Goal: Transaction & Acquisition: Download file/media

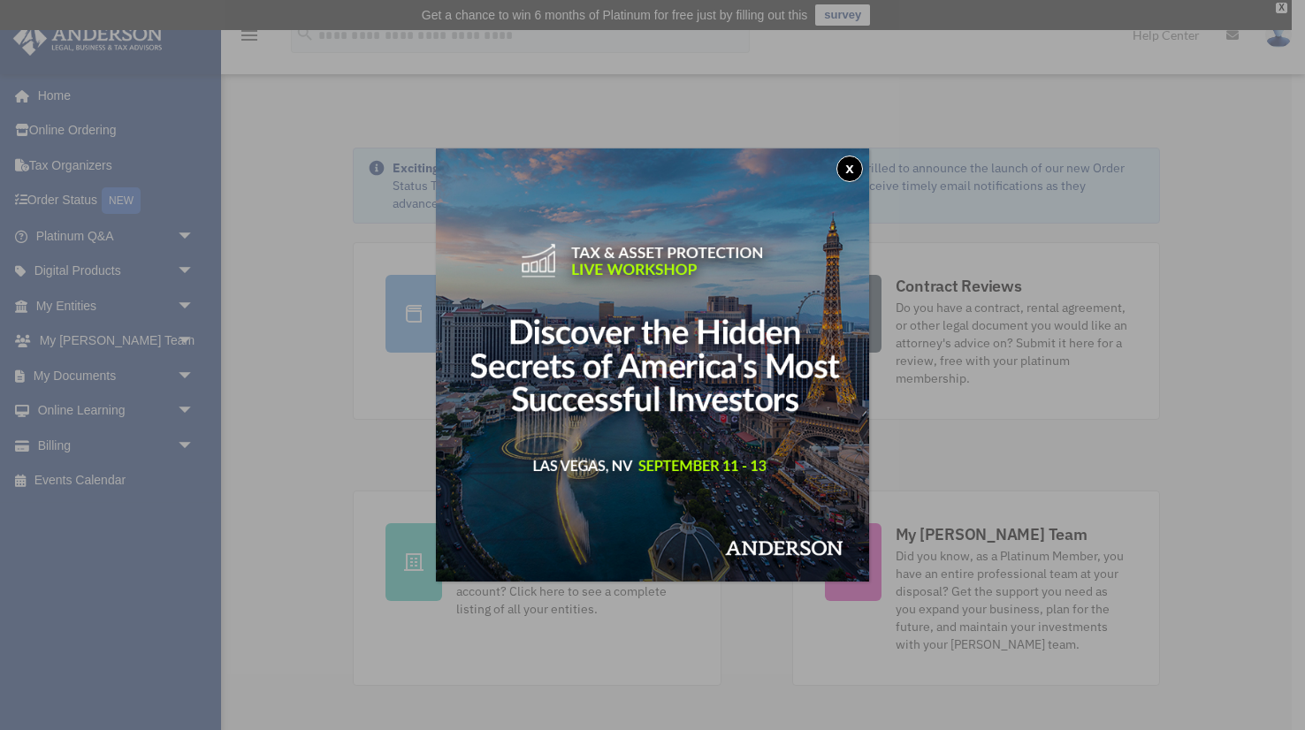
click at [846, 168] on button "x" at bounding box center [849, 169] width 27 height 27
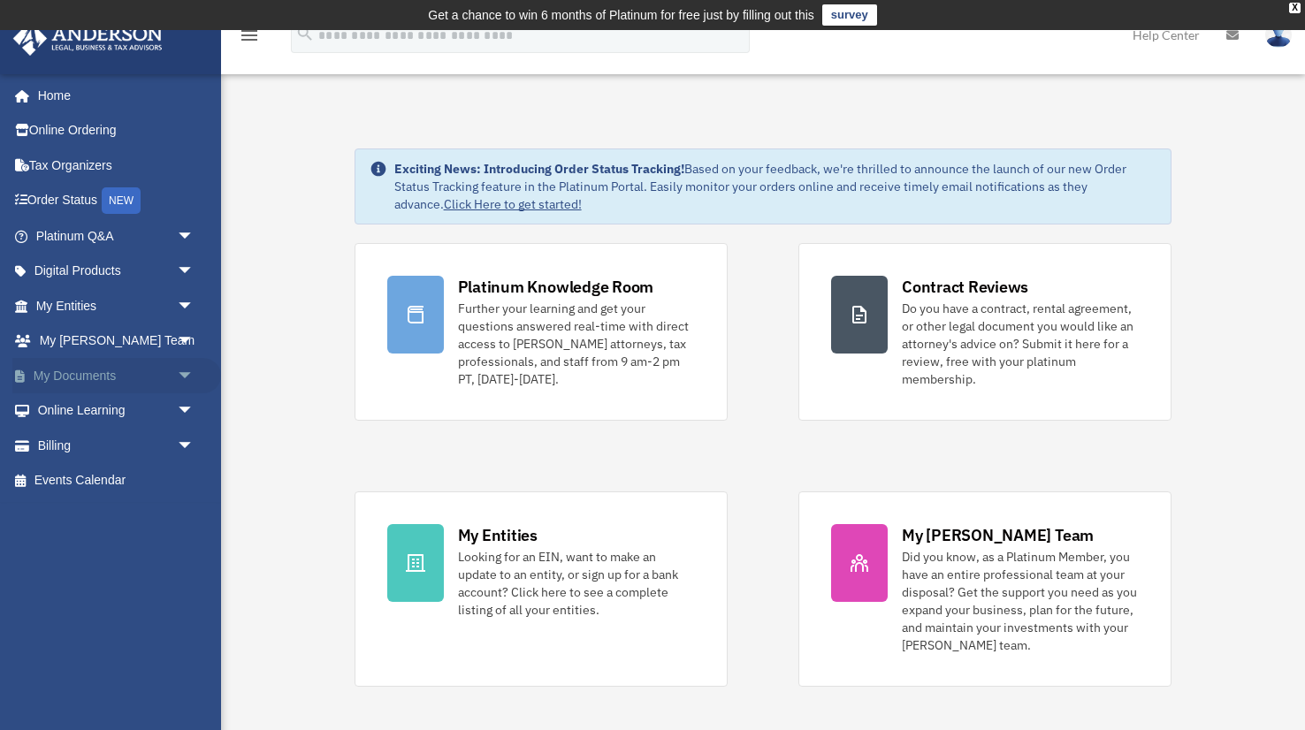
click at [186, 373] on span "arrow_drop_down" at bounding box center [194, 376] width 35 height 36
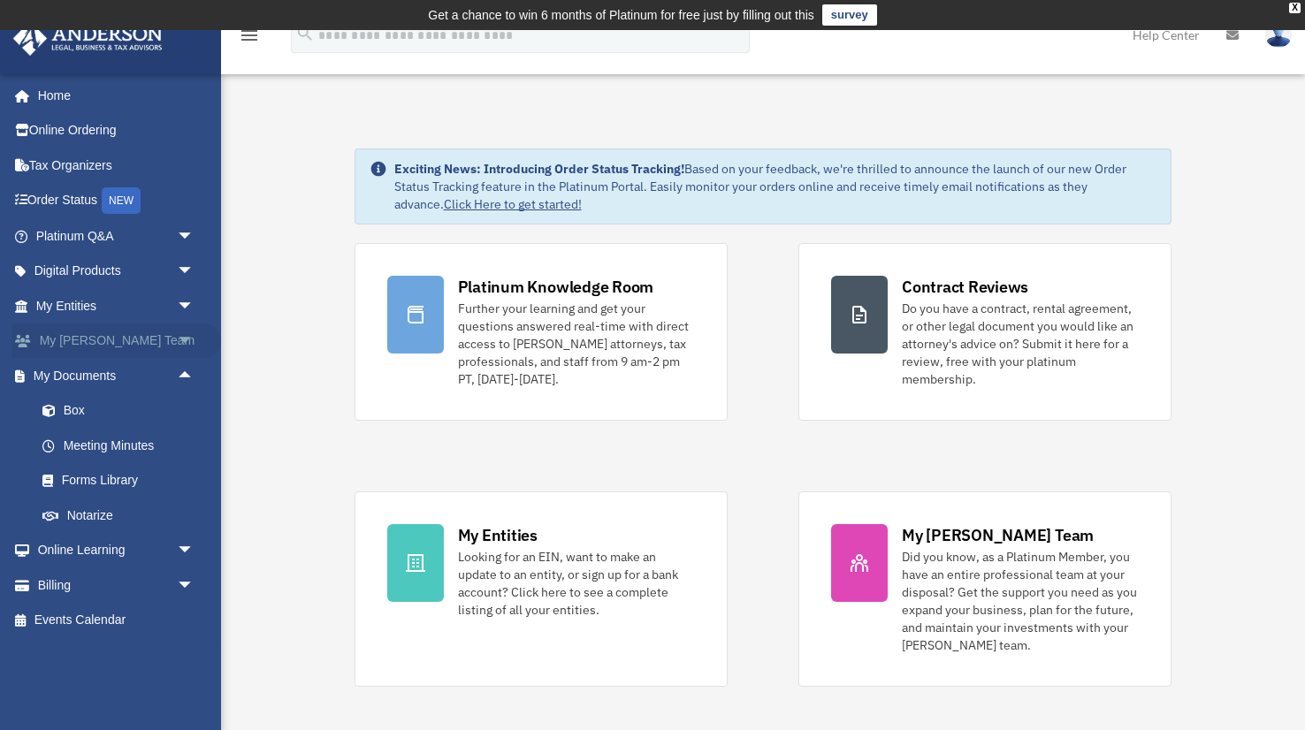
click at [185, 341] on span "arrow_drop_down" at bounding box center [194, 342] width 35 height 36
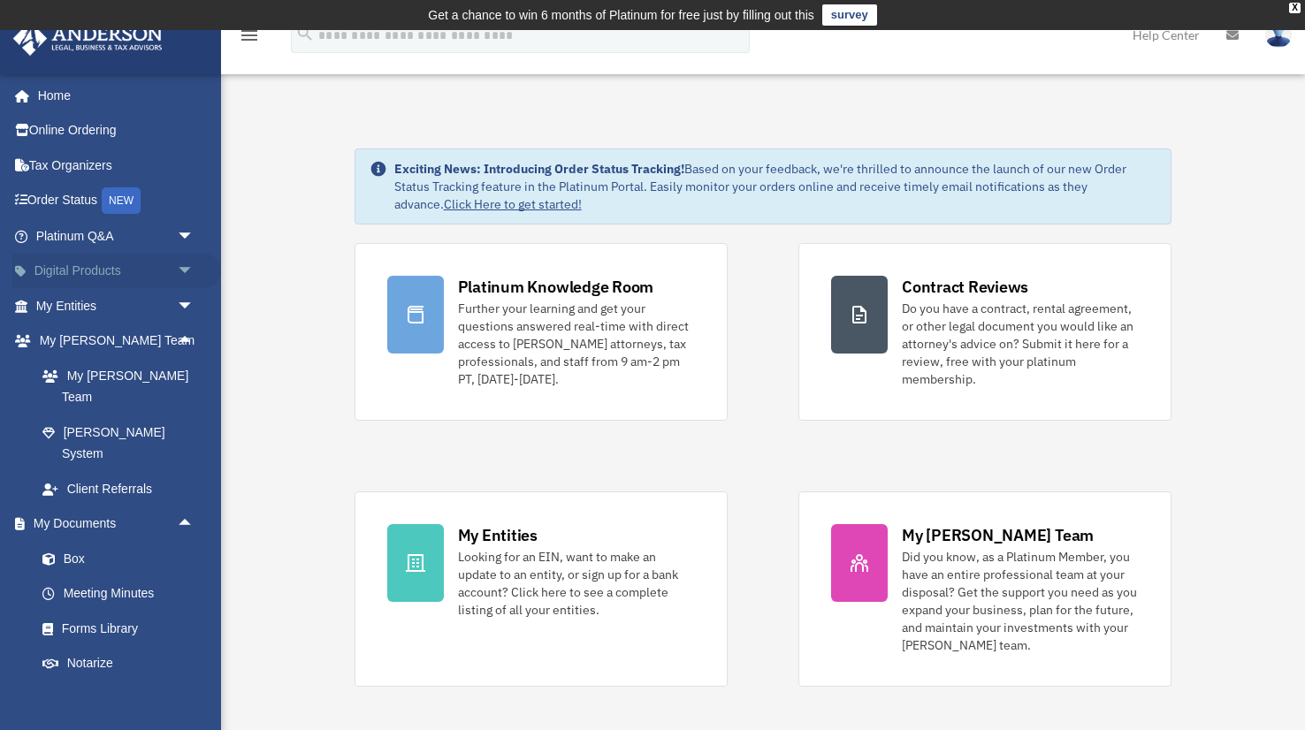
click at [188, 268] on span "arrow_drop_down" at bounding box center [194, 272] width 35 height 36
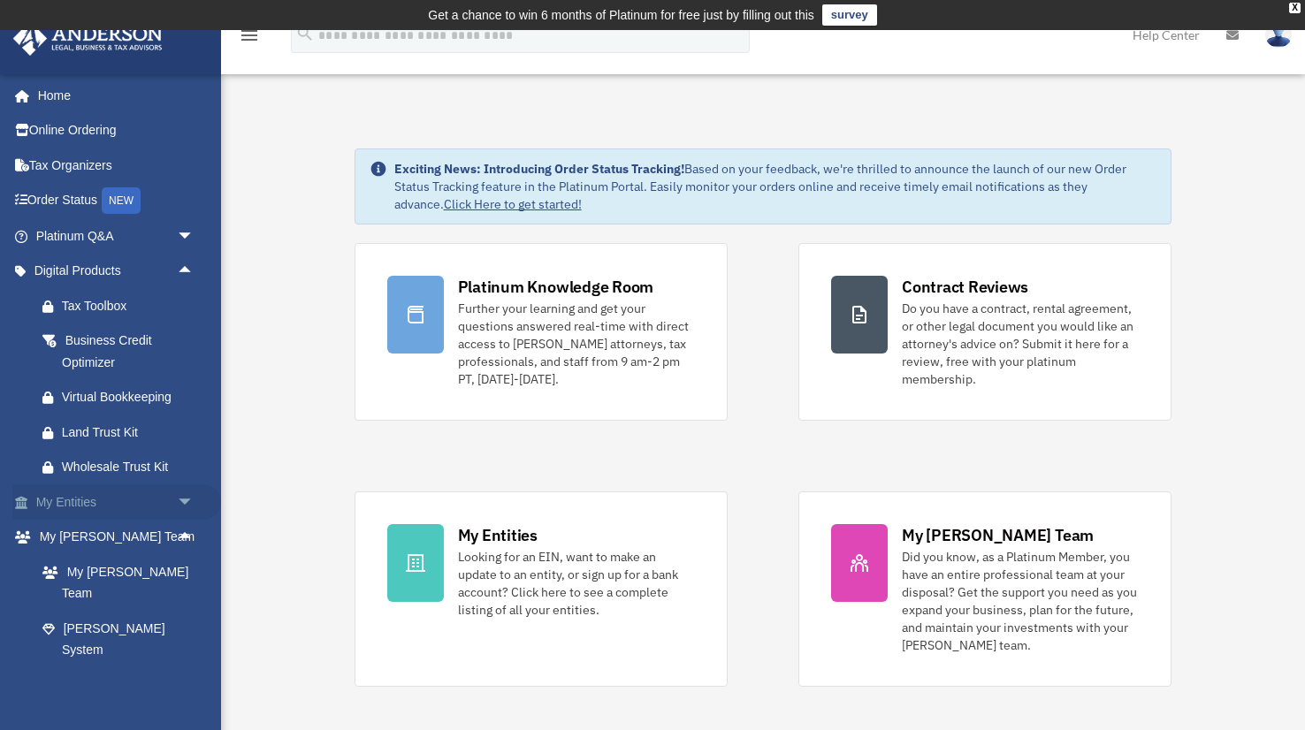
click at [179, 505] on span "arrow_drop_down" at bounding box center [194, 503] width 35 height 36
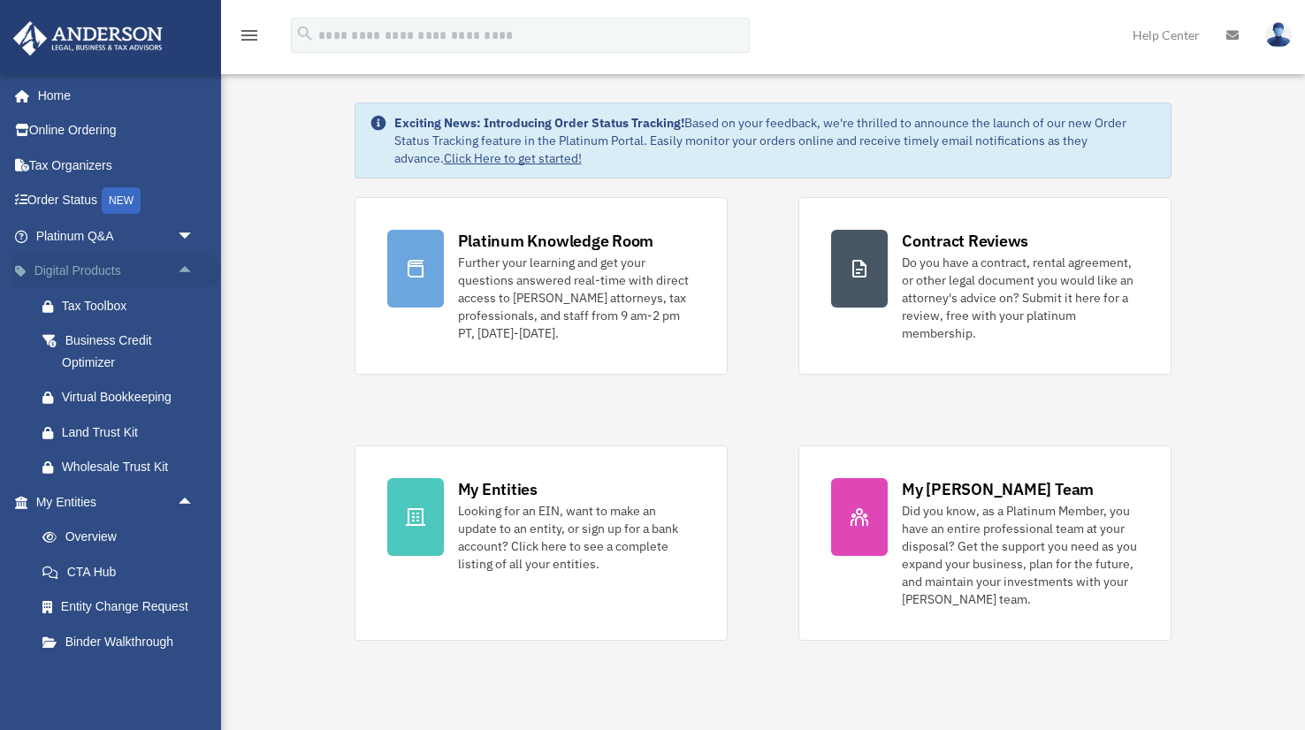
click at [187, 269] on span "arrow_drop_up" at bounding box center [194, 272] width 35 height 36
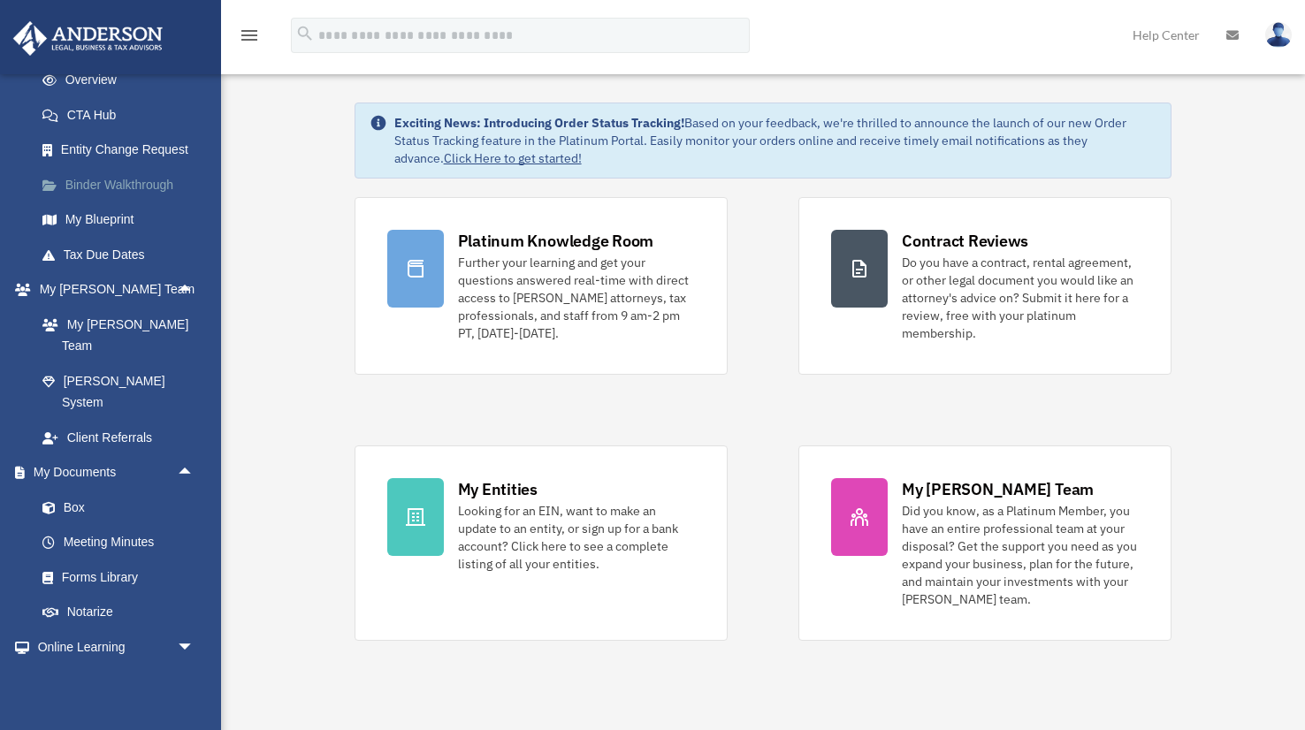
scroll to position [269, 0]
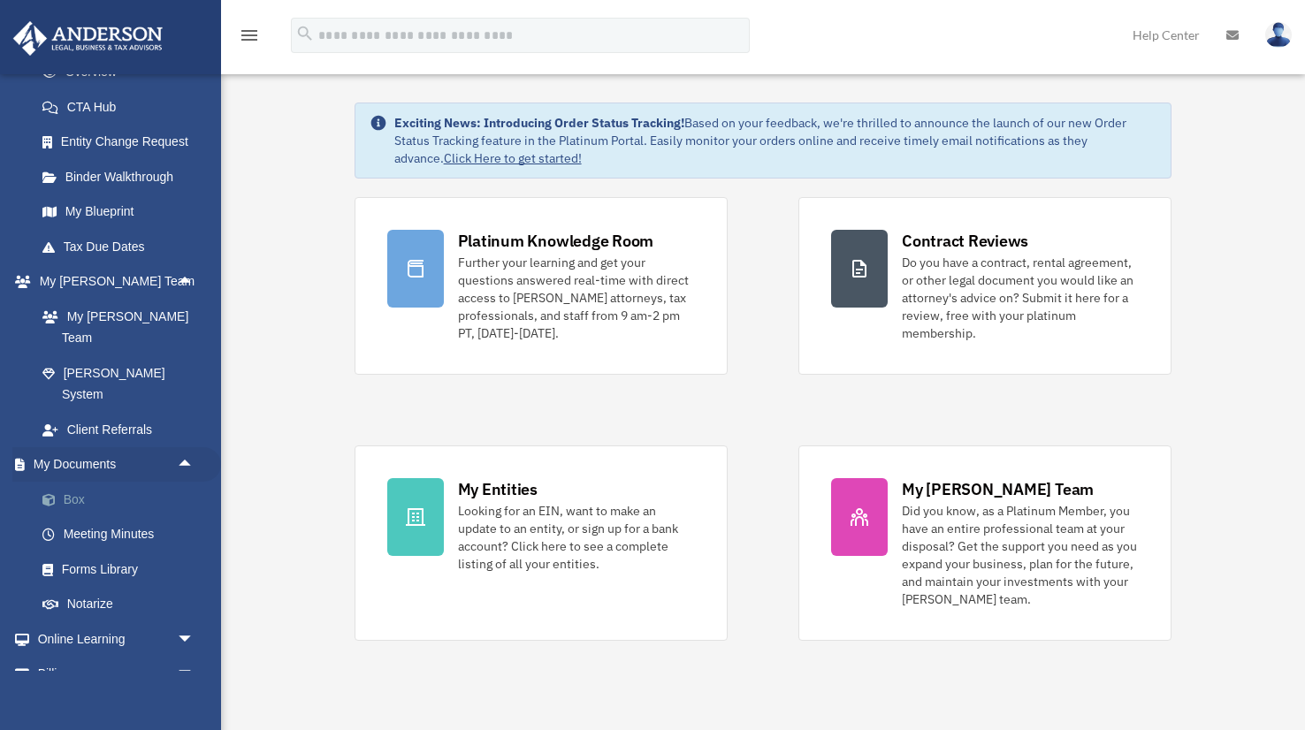
click at [107, 482] on link "Box" at bounding box center [123, 499] width 196 height 35
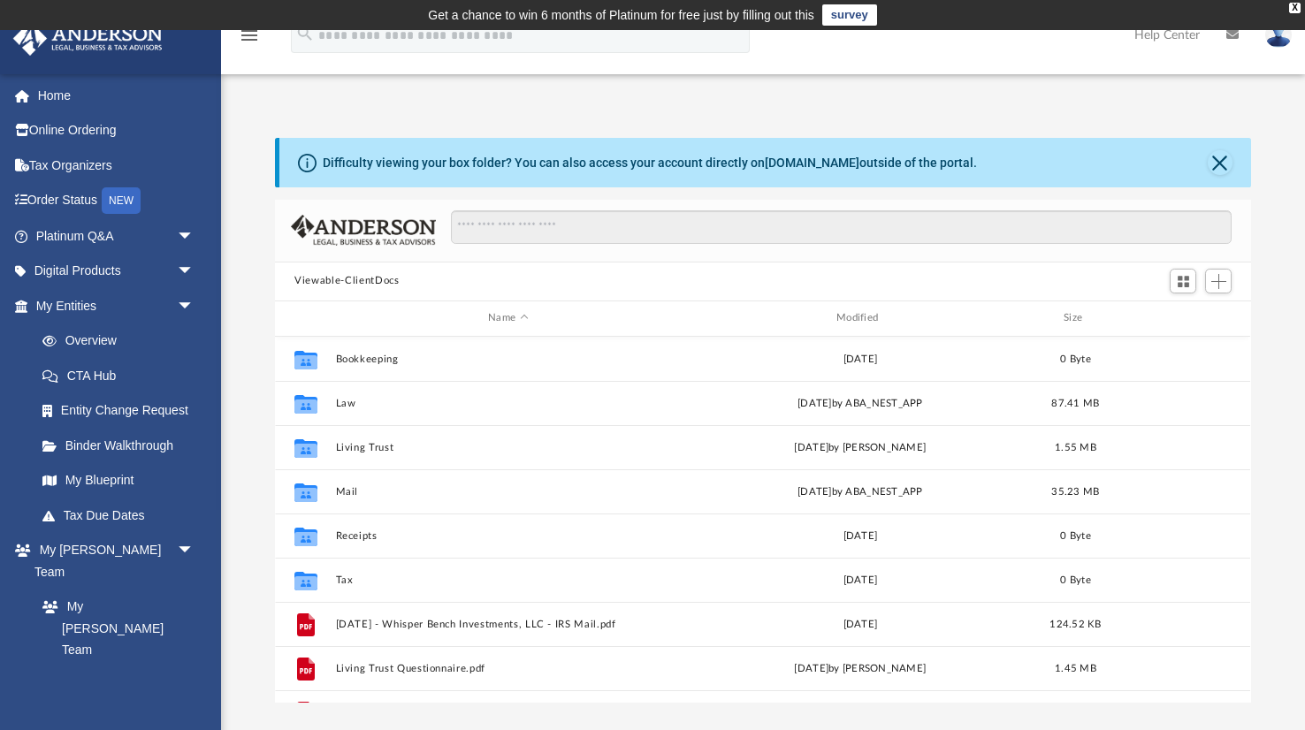
scroll to position [401, 975]
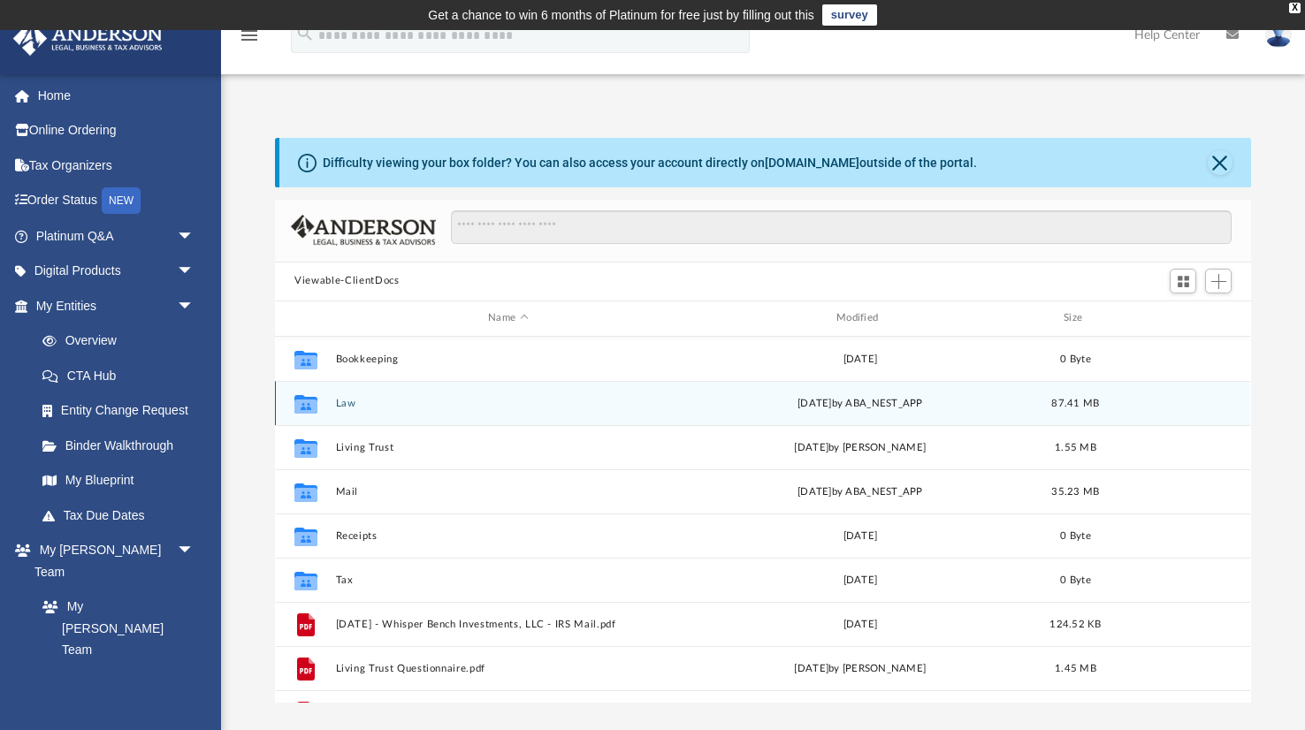
click at [345, 400] on button "Law" at bounding box center [508, 402] width 345 height 11
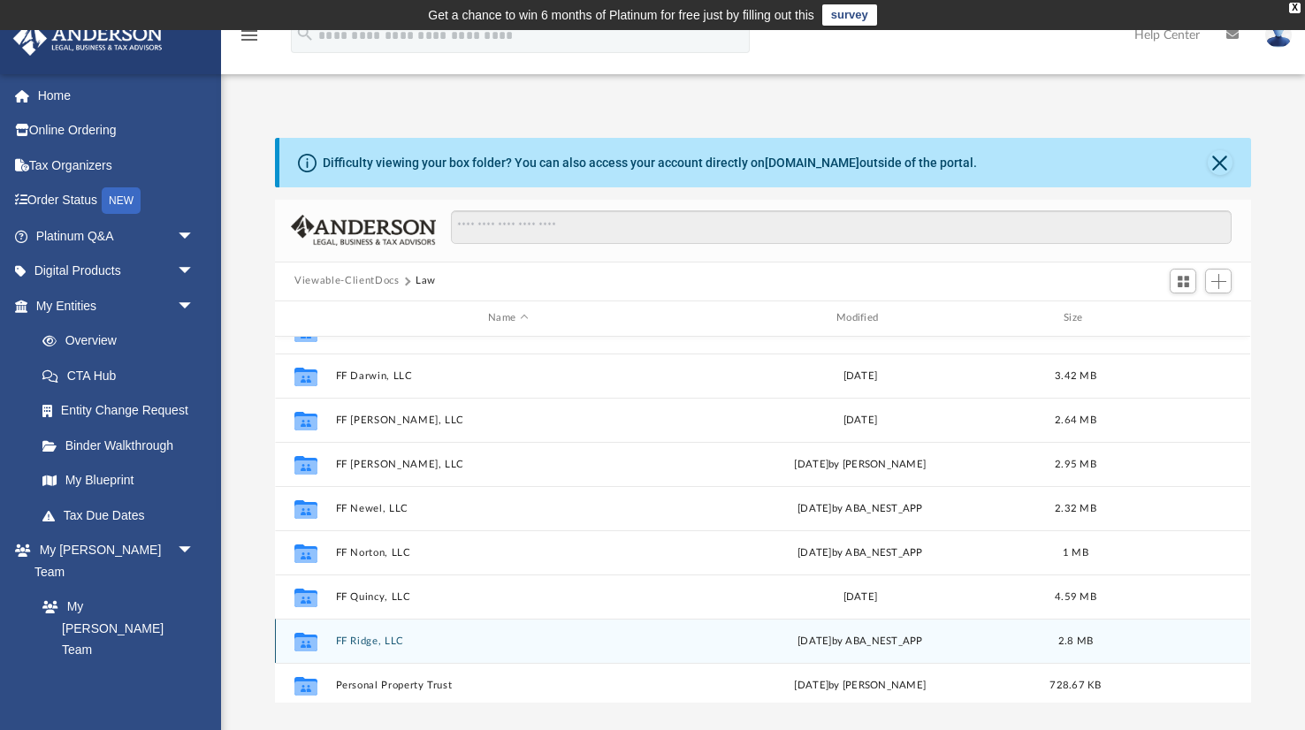
scroll to position [211, 0]
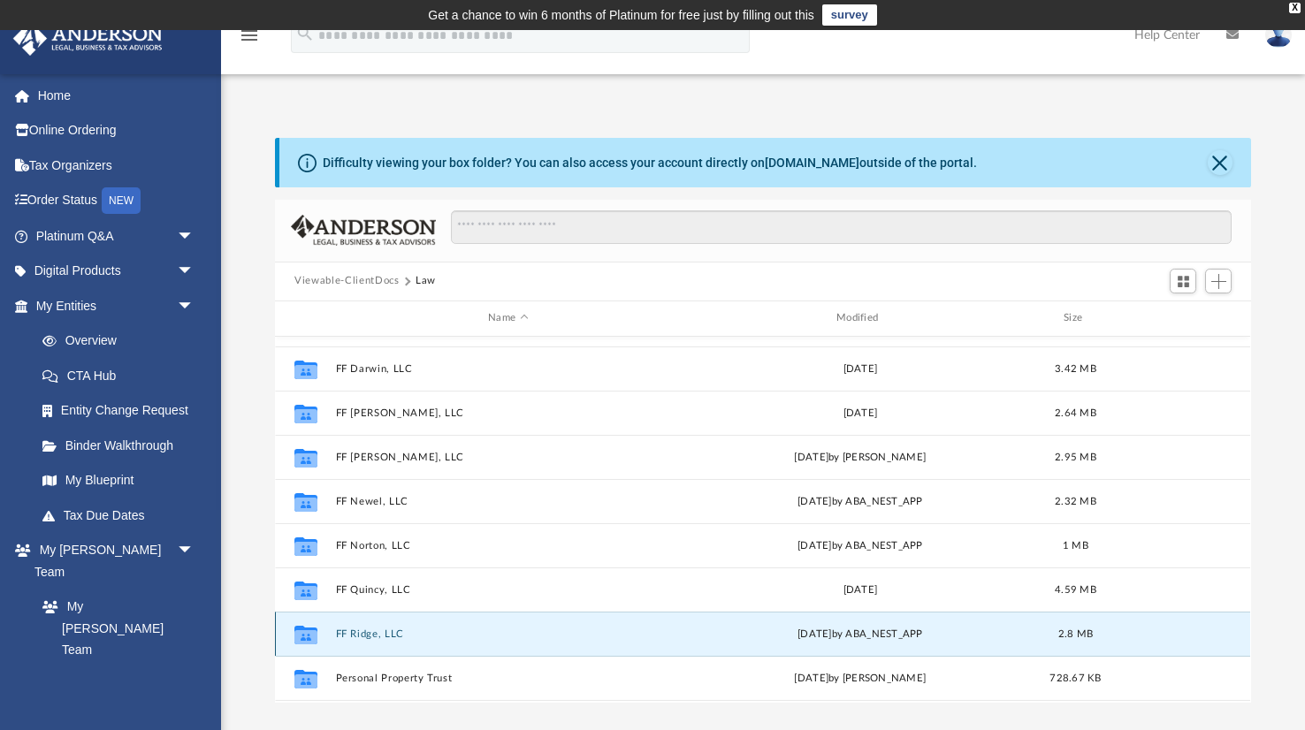
click at [370, 637] on button "FF Ridge, LLC" at bounding box center [508, 633] width 345 height 11
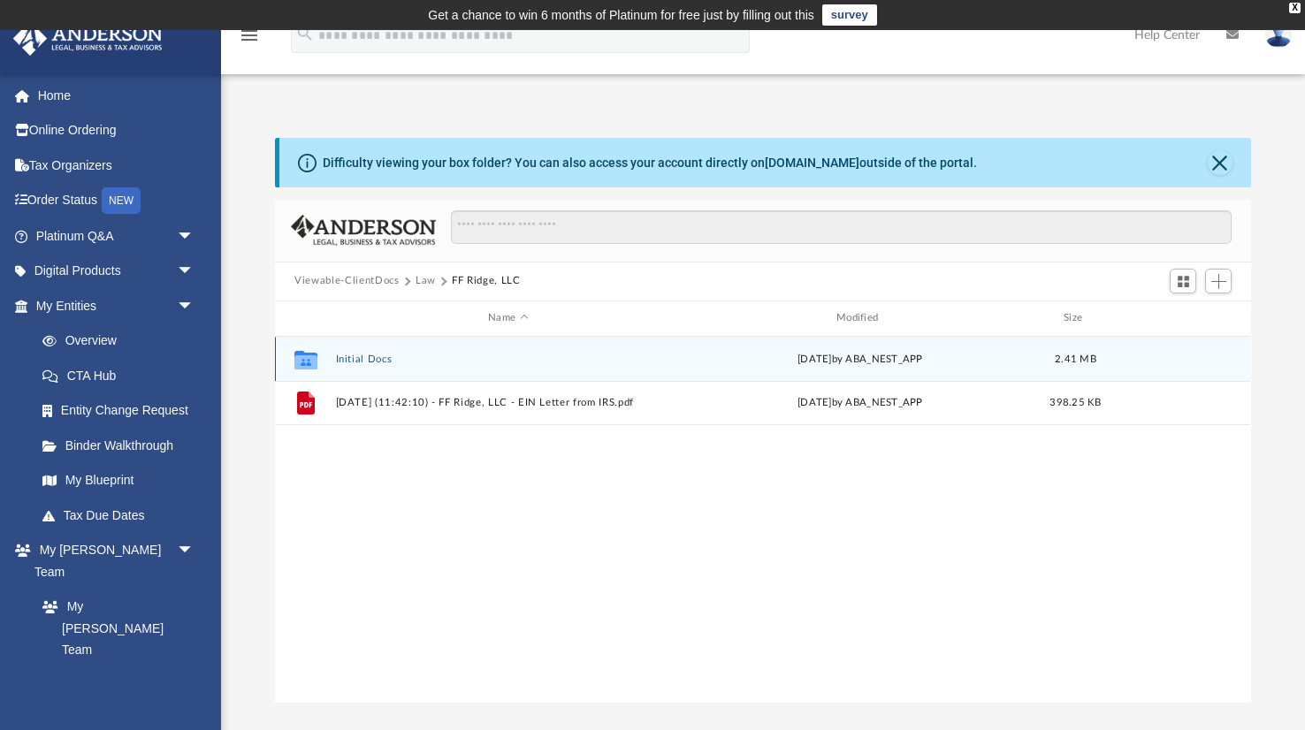
click at [351, 364] on div "Collaborated Folder Initial Docs [DATE] by ABA_NEST_APP 2.41 MB" at bounding box center [762, 359] width 975 height 44
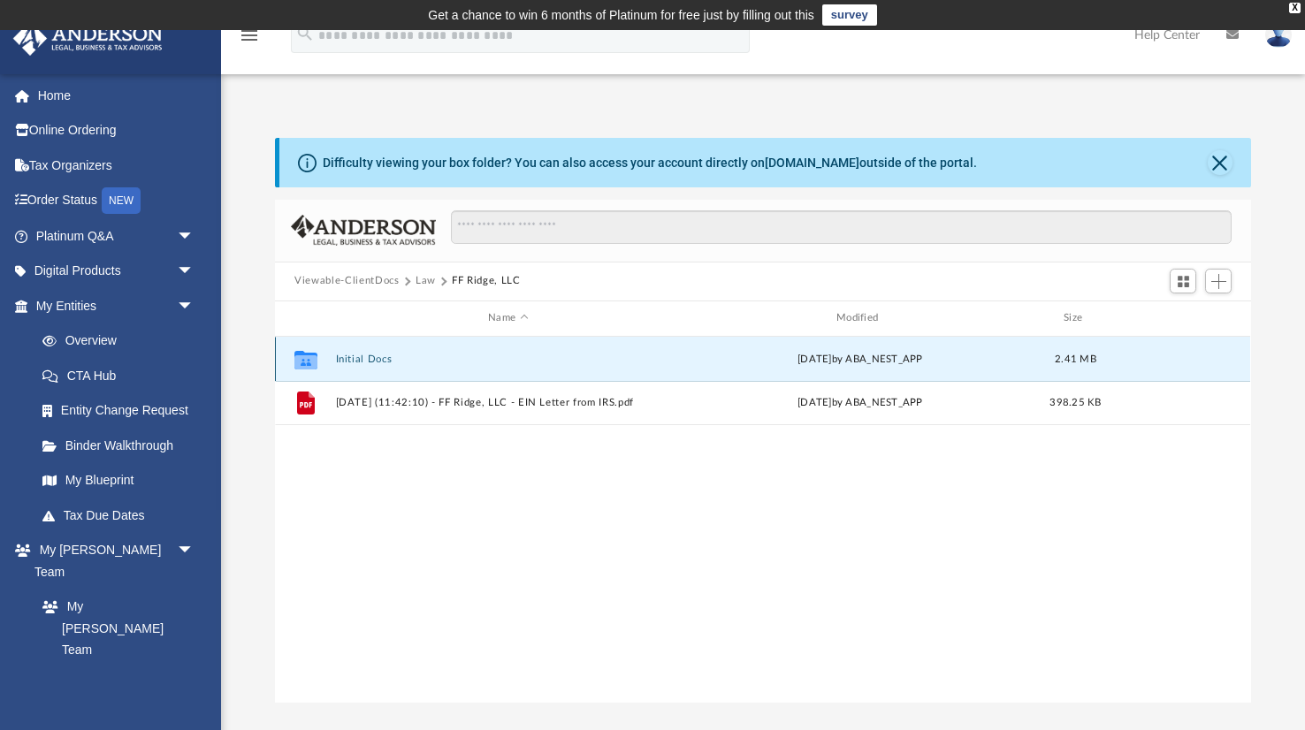
click at [359, 363] on button "Initial Docs" at bounding box center [508, 358] width 345 height 11
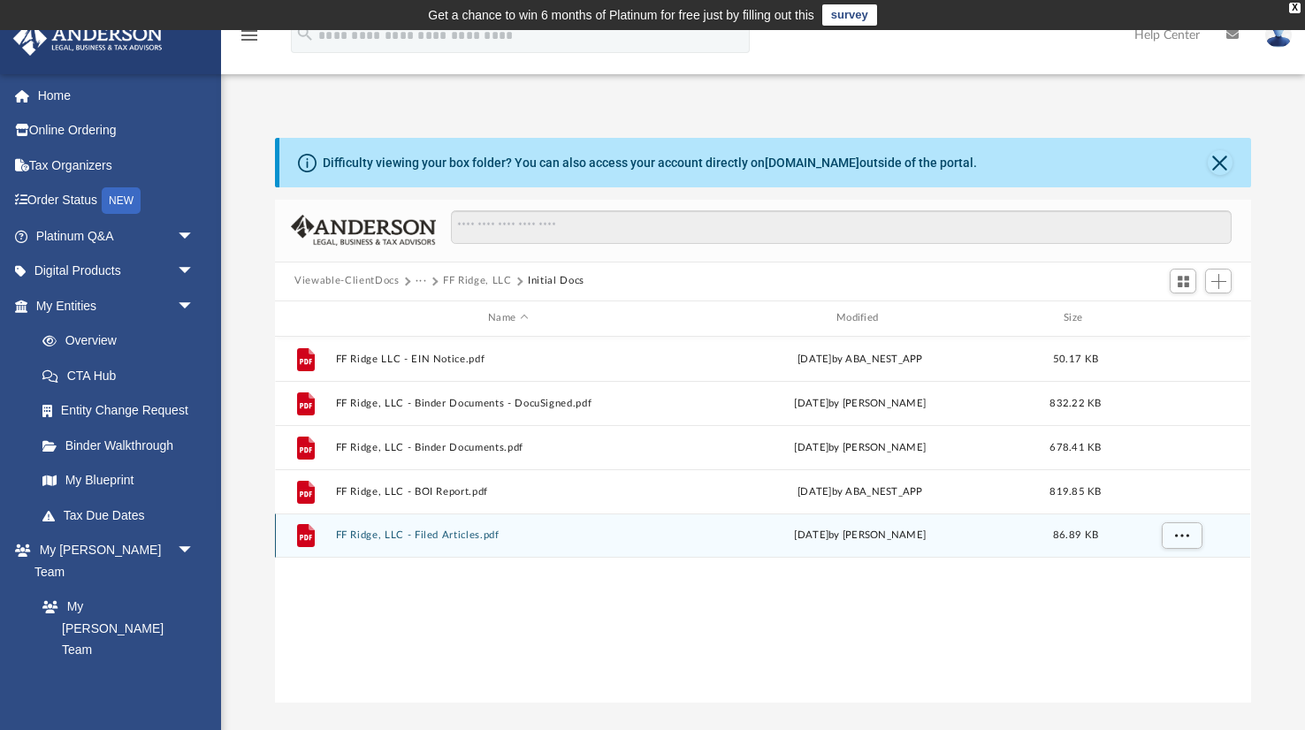
click at [457, 538] on button "FF Ridge, LLC - Filed Articles.pdf" at bounding box center [508, 535] width 345 height 11
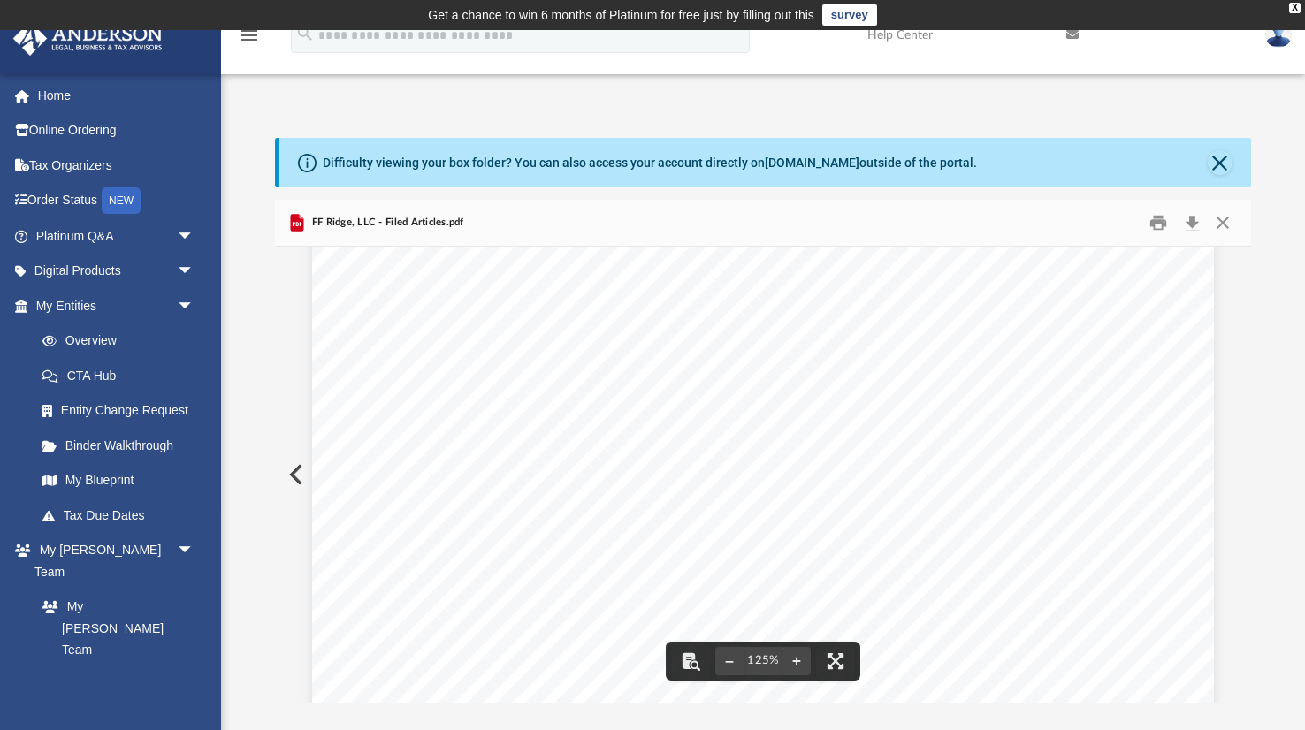
scroll to position [362, 0]
click at [286, 470] on button "Preview" at bounding box center [294, 475] width 39 height 50
click at [1223, 231] on button "Close" at bounding box center [1223, 222] width 32 height 27
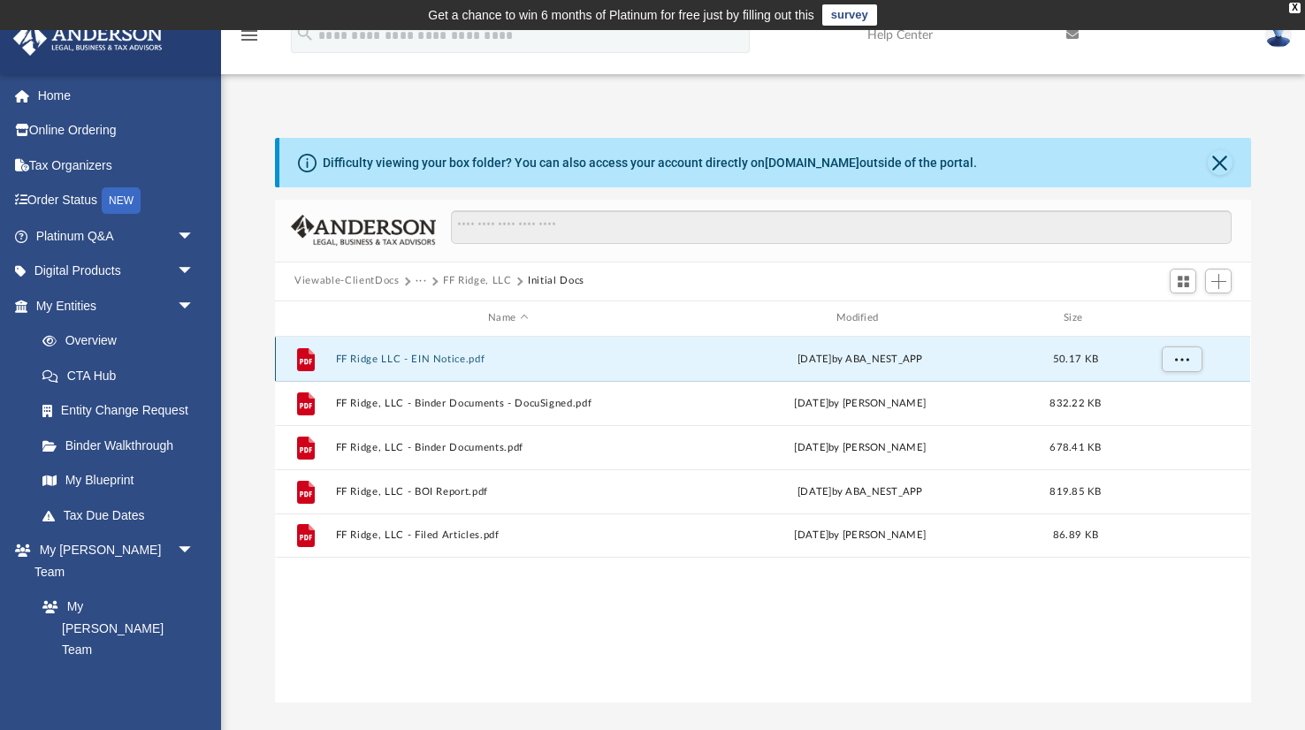
click at [472, 356] on button "FF Ridge LLC - EIN Notice.pdf" at bounding box center [508, 358] width 345 height 11
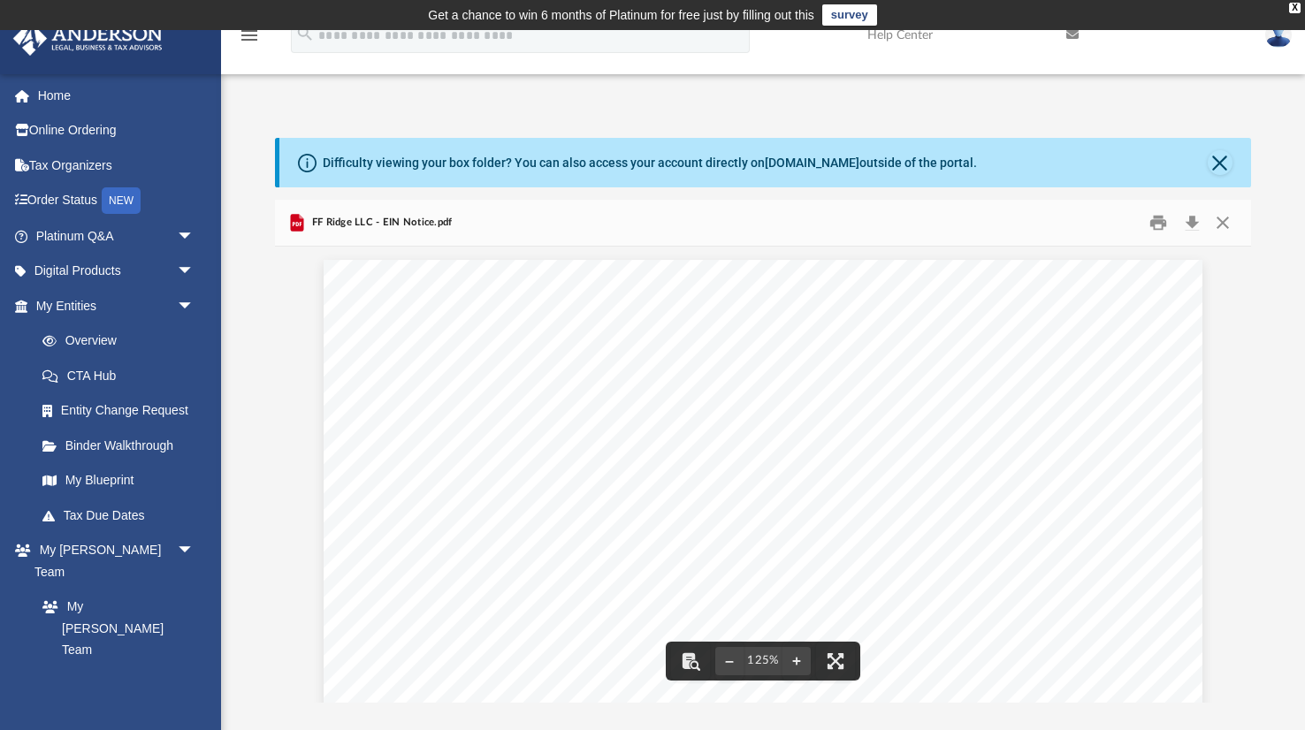
scroll to position [28, 0]
click at [1226, 221] on button "Close" at bounding box center [1223, 222] width 32 height 27
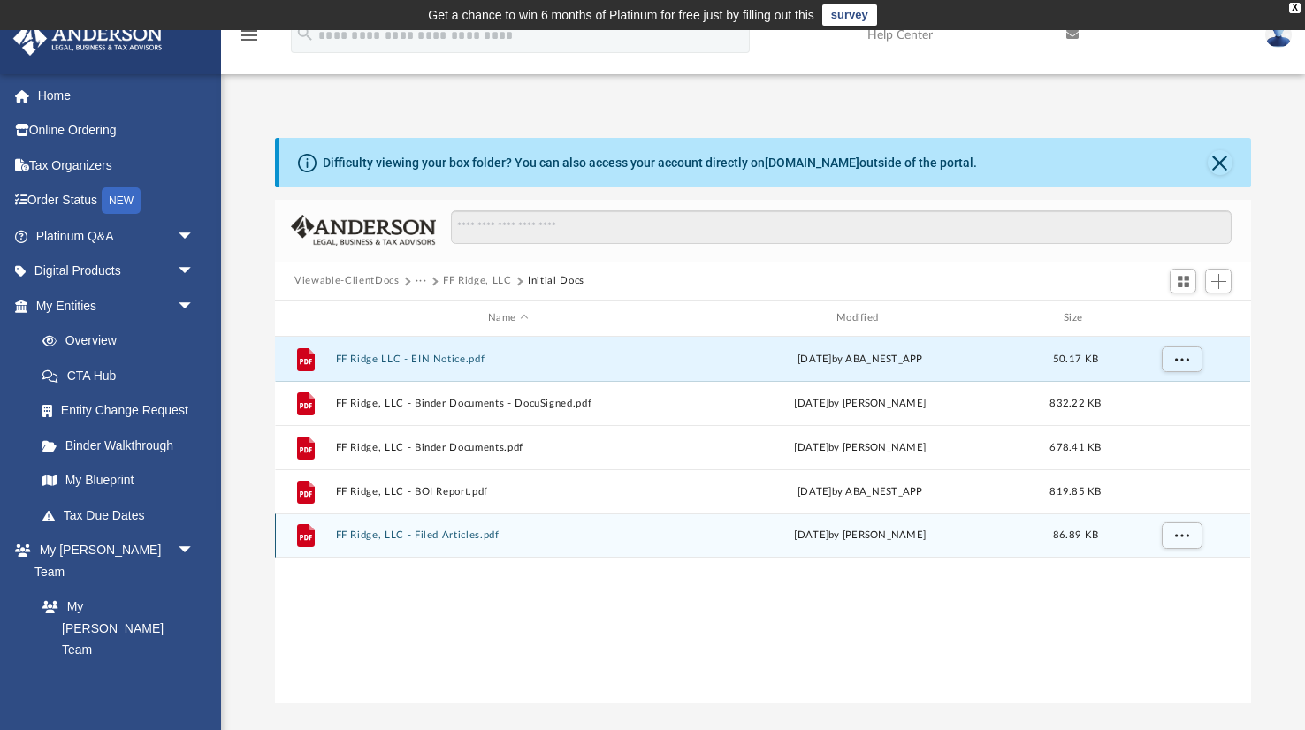
click at [468, 541] on div "File FF Ridge, LLC - Filed Articles.pdf [DATE] by [PERSON_NAME] 86.89 KB" at bounding box center [762, 536] width 975 height 44
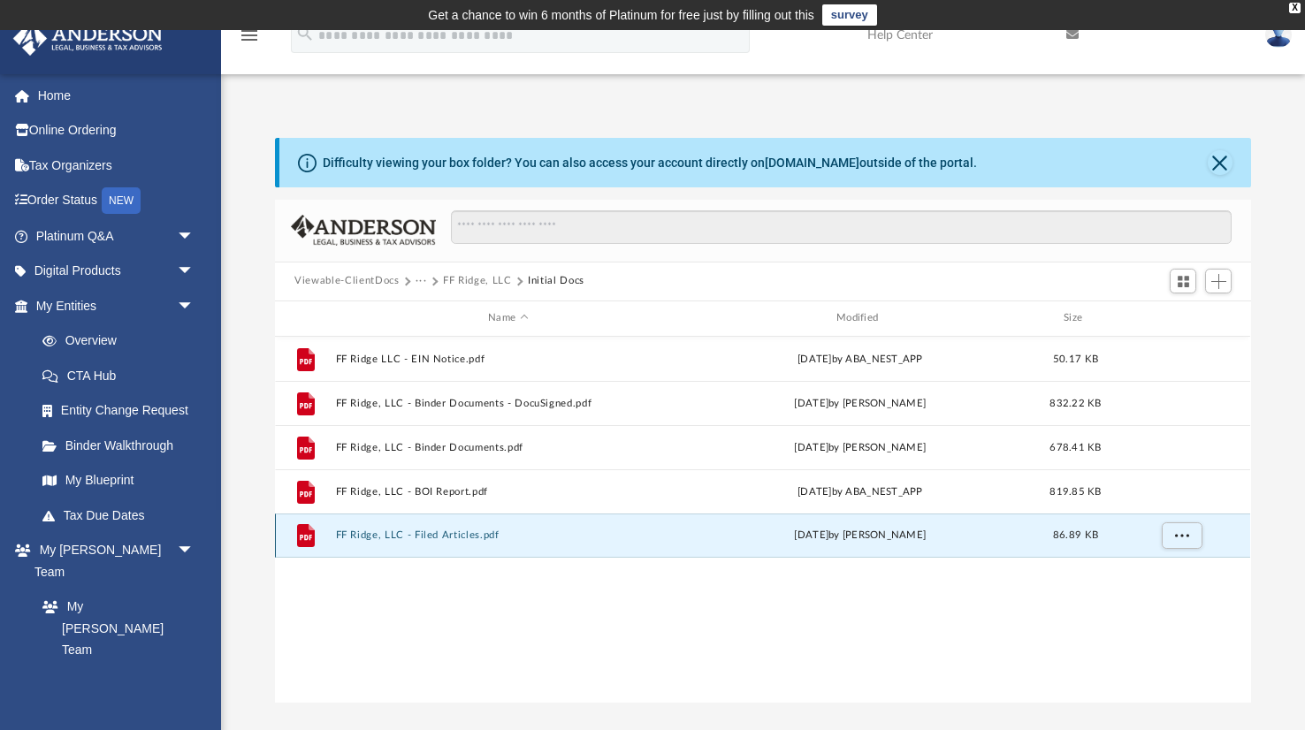
click at [467, 537] on button "FF Ridge, LLC - Filed Articles.pdf" at bounding box center [508, 535] width 345 height 11
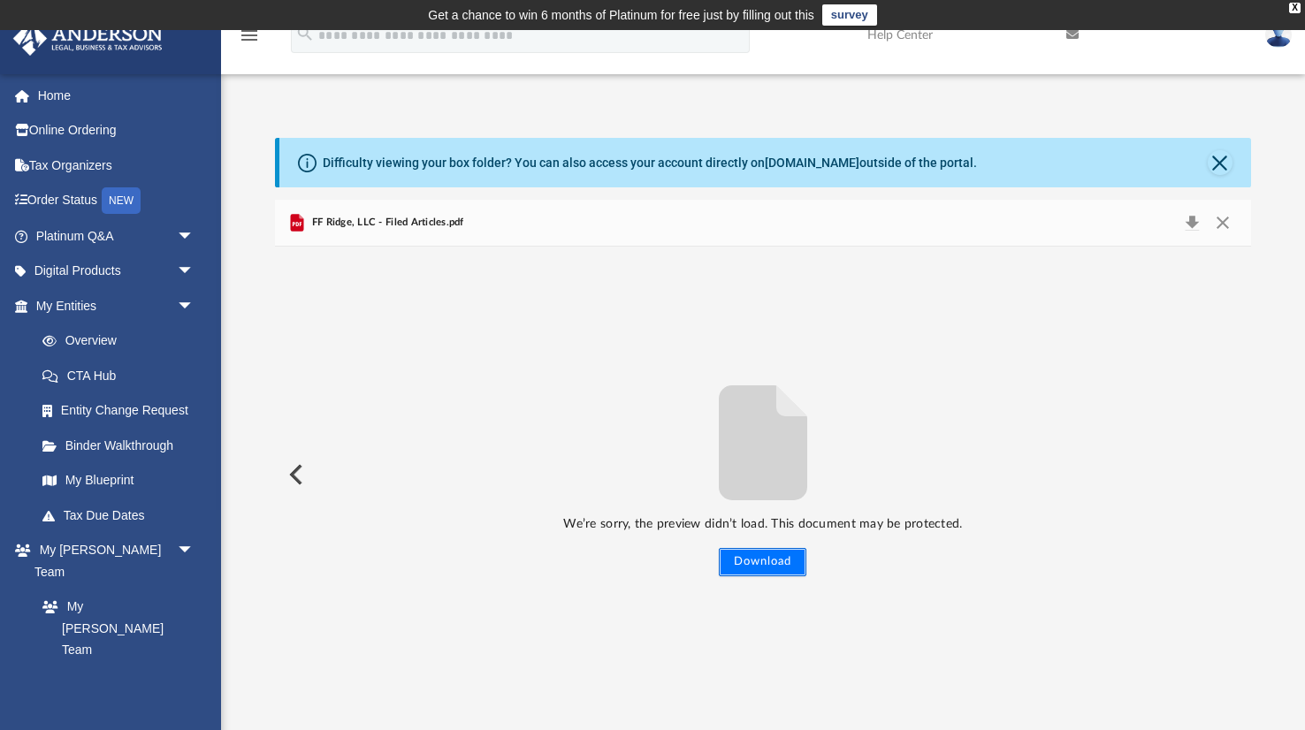
click at [759, 573] on button "Download" at bounding box center [763, 562] width 88 height 28
click at [1226, 233] on button "Close" at bounding box center [1223, 222] width 32 height 25
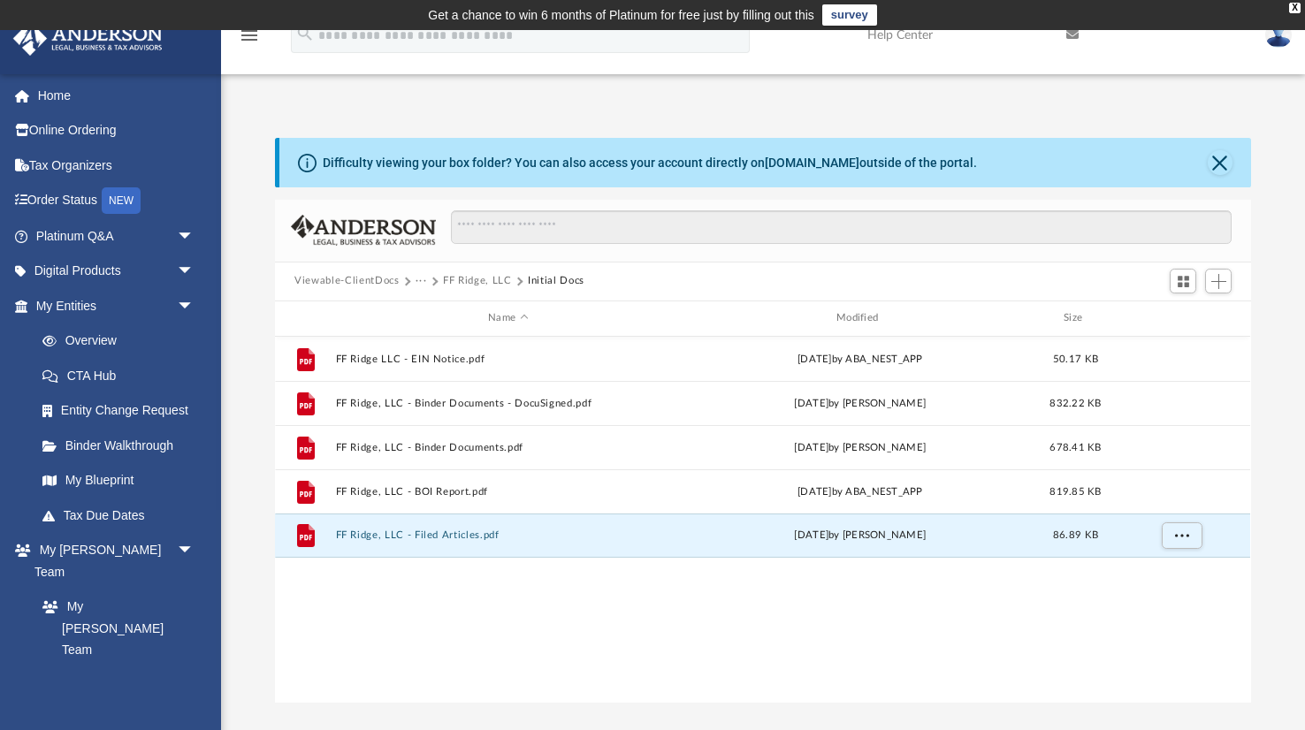
click at [465, 283] on button "FF Ridge, LLC" at bounding box center [477, 281] width 68 height 16
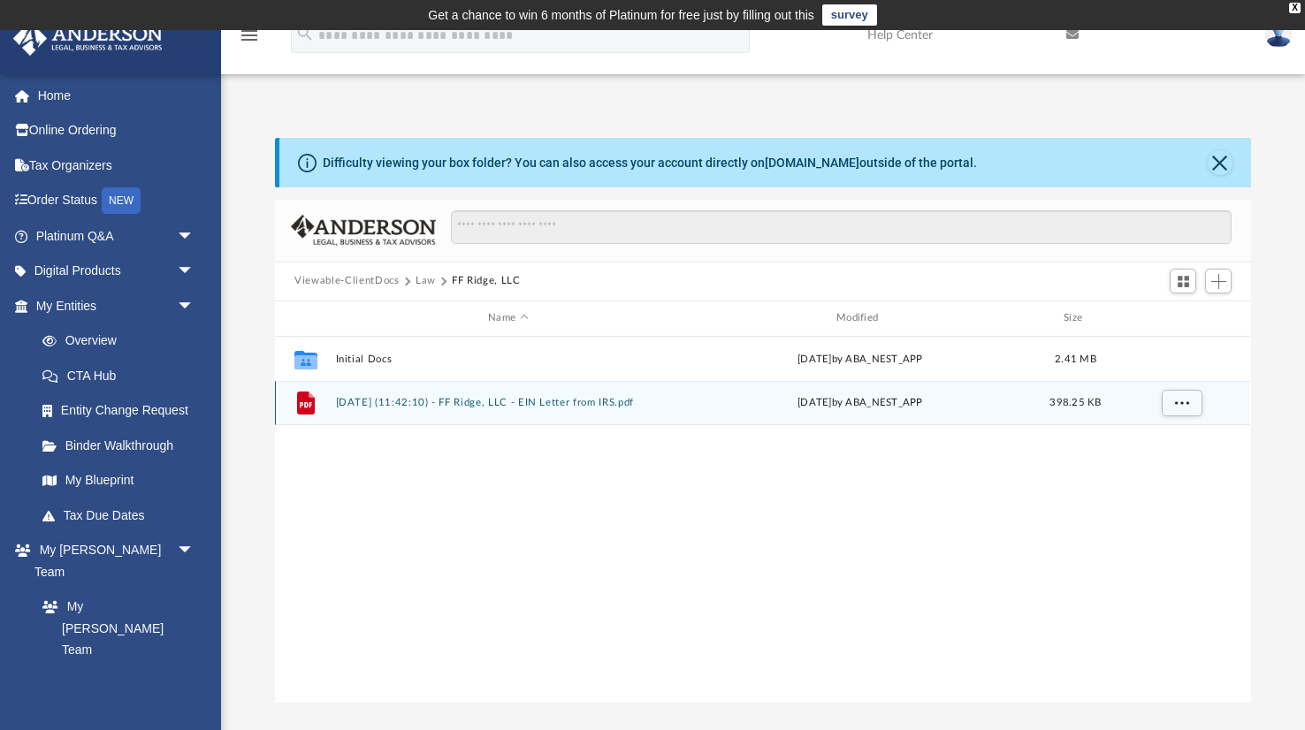
click at [511, 407] on button "[DATE] (11:42:10) - FF Ridge, LLC - EIN Letter from IRS.pdf" at bounding box center [508, 402] width 345 height 11
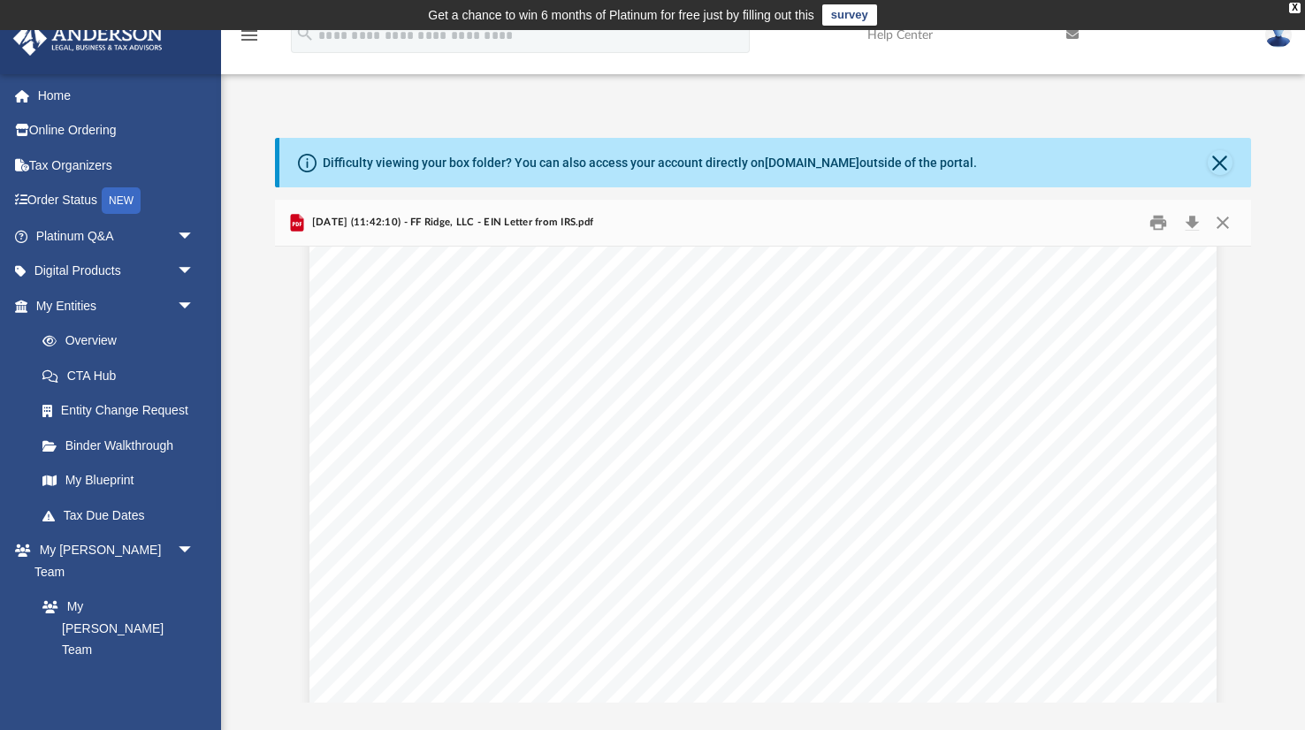
scroll to position [117, 0]
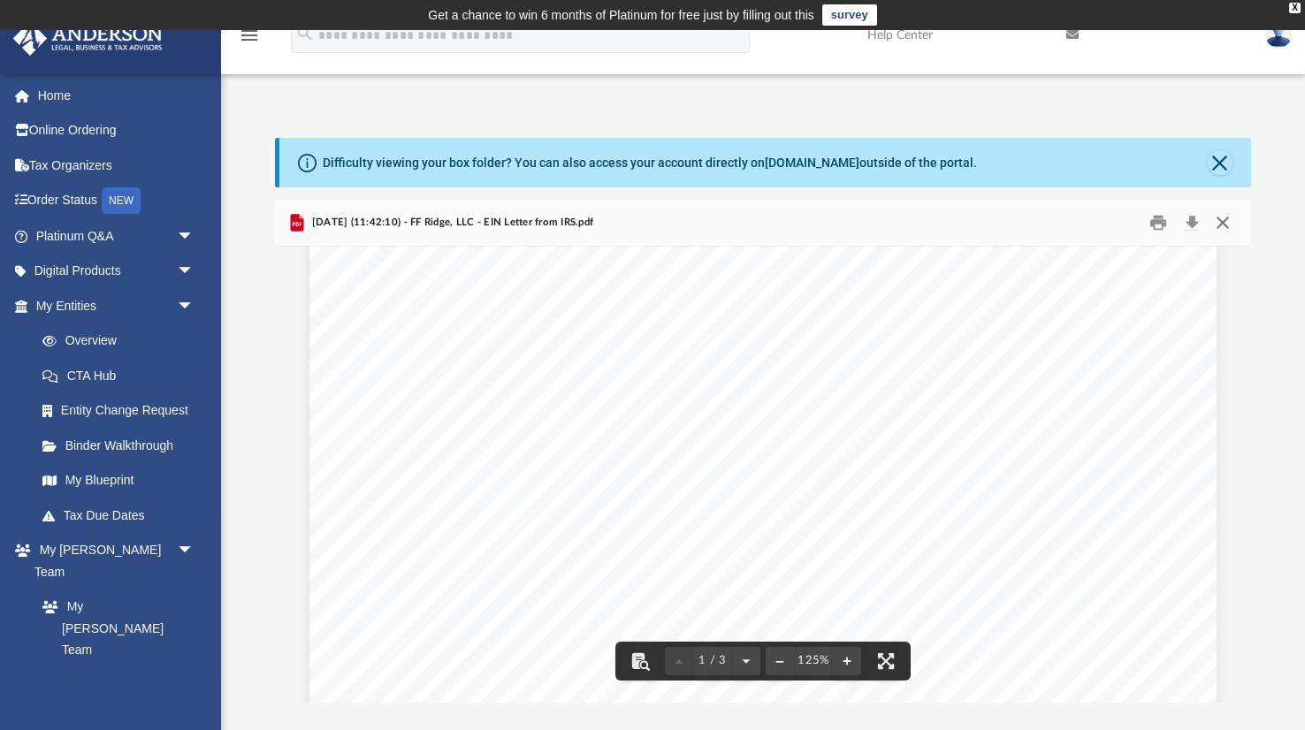
click at [1223, 221] on button "Close" at bounding box center [1223, 222] width 32 height 27
